Goal: Task Accomplishment & Management: Complete application form

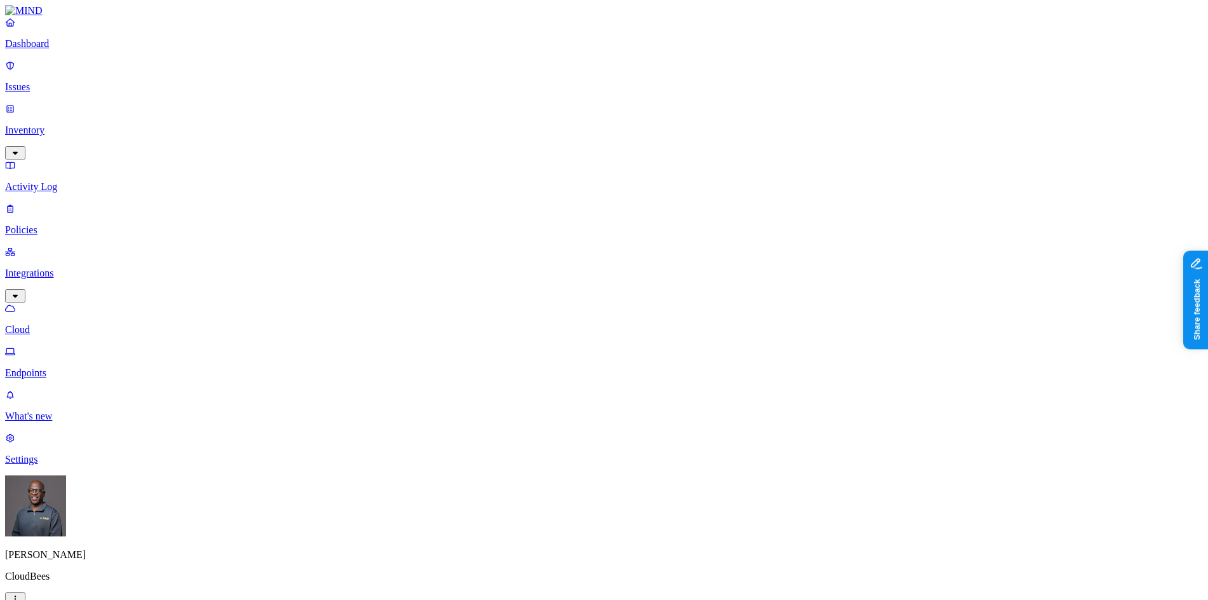
click at [48, 81] on p "Issues" at bounding box center [604, 86] width 1198 height 11
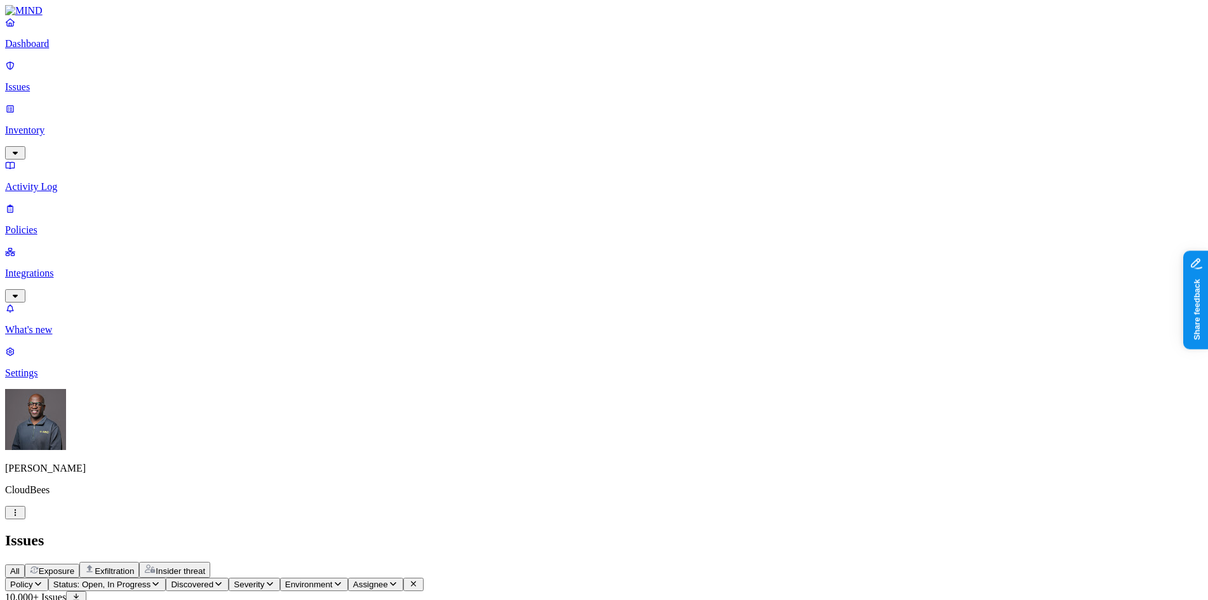
click at [53, 50] on p "Dashboard" at bounding box center [604, 43] width 1198 height 11
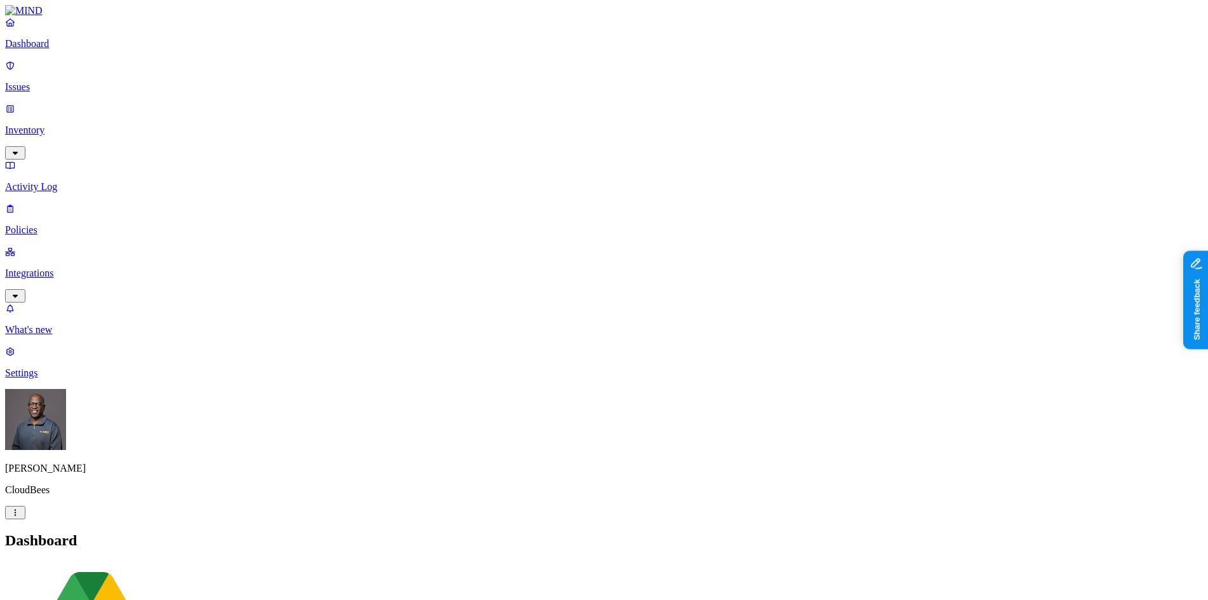
click at [41, 267] on p "Integrations" at bounding box center [604, 272] width 1198 height 11
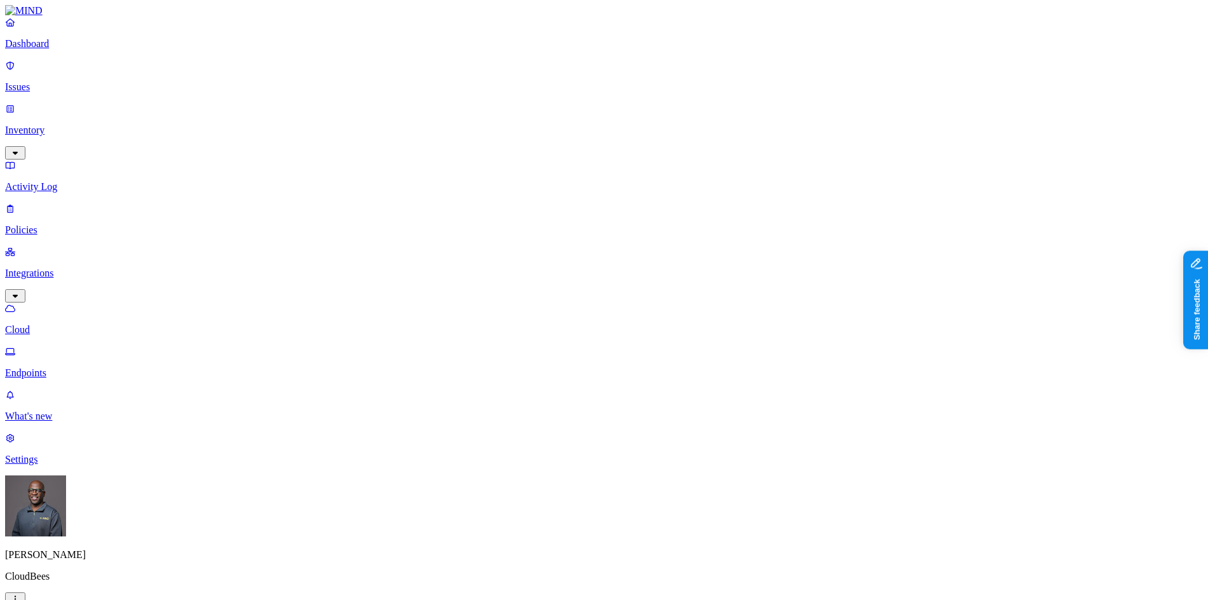
click at [44, 346] on link "Endpoints" at bounding box center [604, 362] width 1198 height 33
click at [53, 50] on p "Dashboard" at bounding box center [604, 43] width 1198 height 11
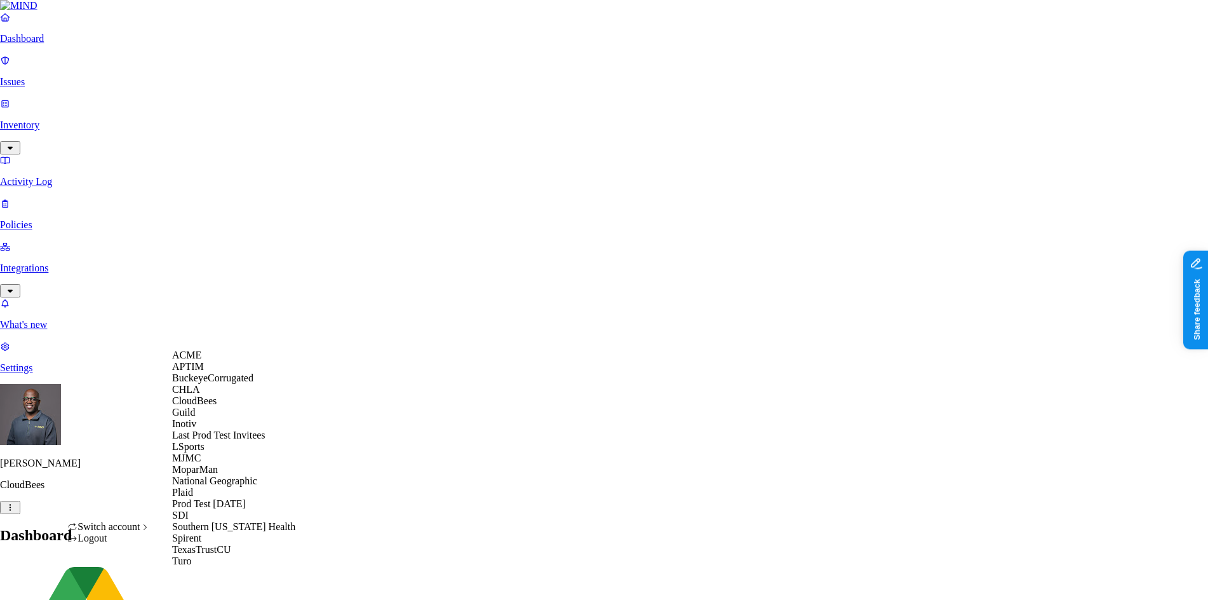
click at [221, 361] on div "ACME" at bounding box center [233, 354] width 123 height 11
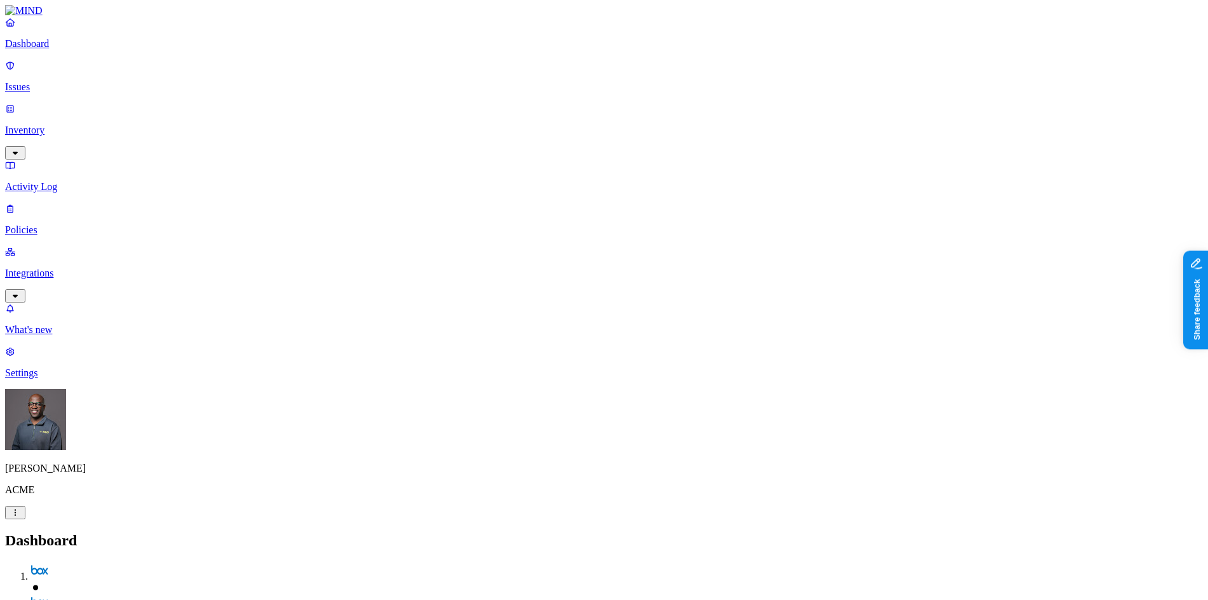
click at [51, 125] on p "Inventory" at bounding box center [604, 130] width 1198 height 11
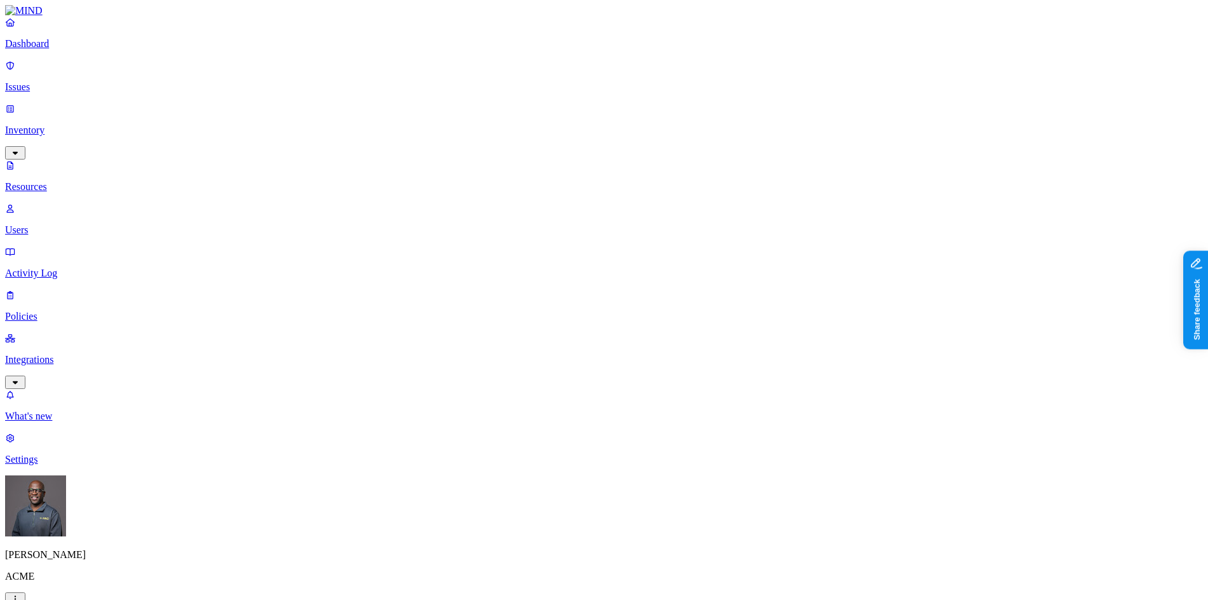
click at [381, 106] on button "button" at bounding box center [386, 108] width 10 height 4
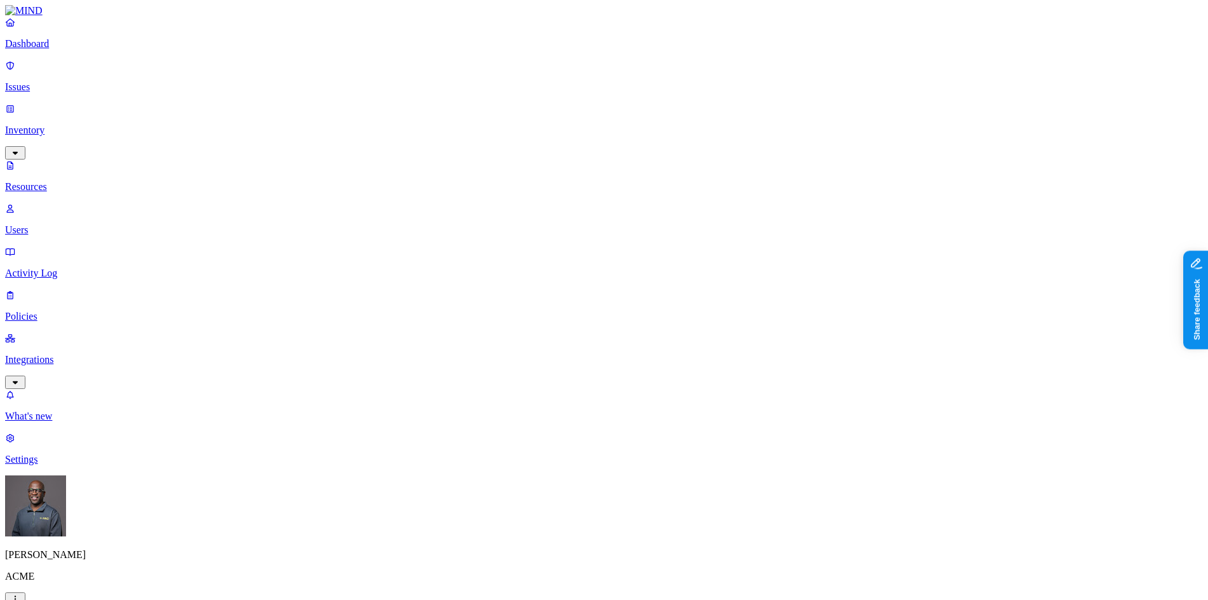
click at [751, 208] on button "button" at bounding box center [756, 210] width 10 height 4
click at [751, 255] on button "button" at bounding box center [756, 257] width 10 height 4
click at [751, 116] on button "button" at bounding box center [756, 118] width 10 height 4
drag, startPoint x: 651, startPoint y: 372, endPoint x: 652, endPoint y: 354, distance: 17.9
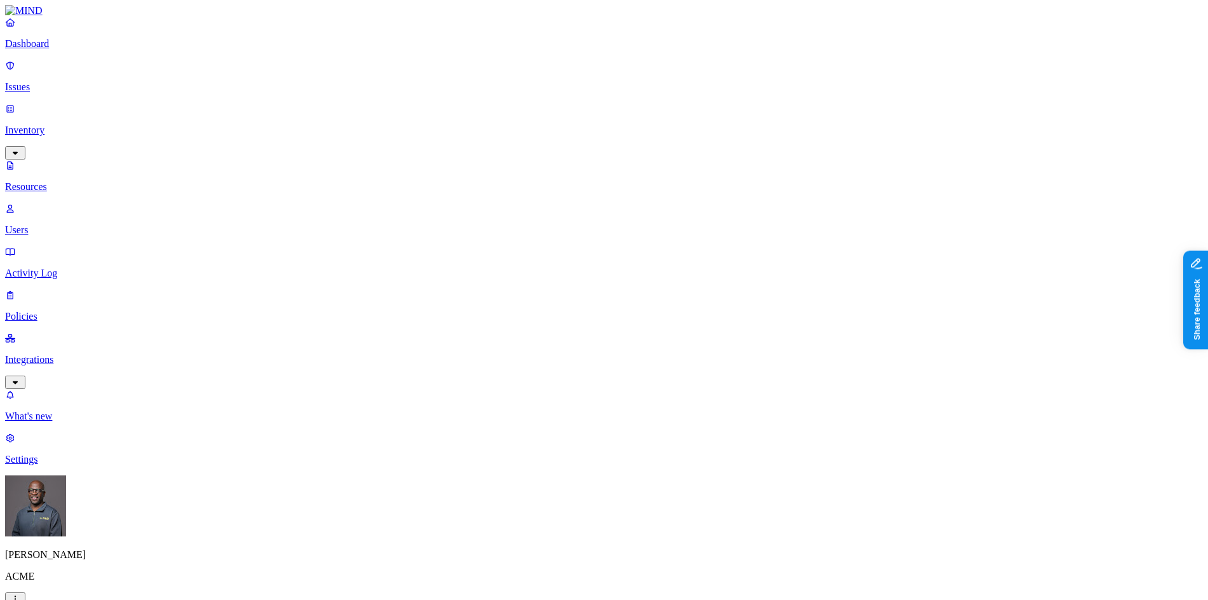
click at [59, 224] on p "Users" at bounding box center [604, 229] width 1198 height 11
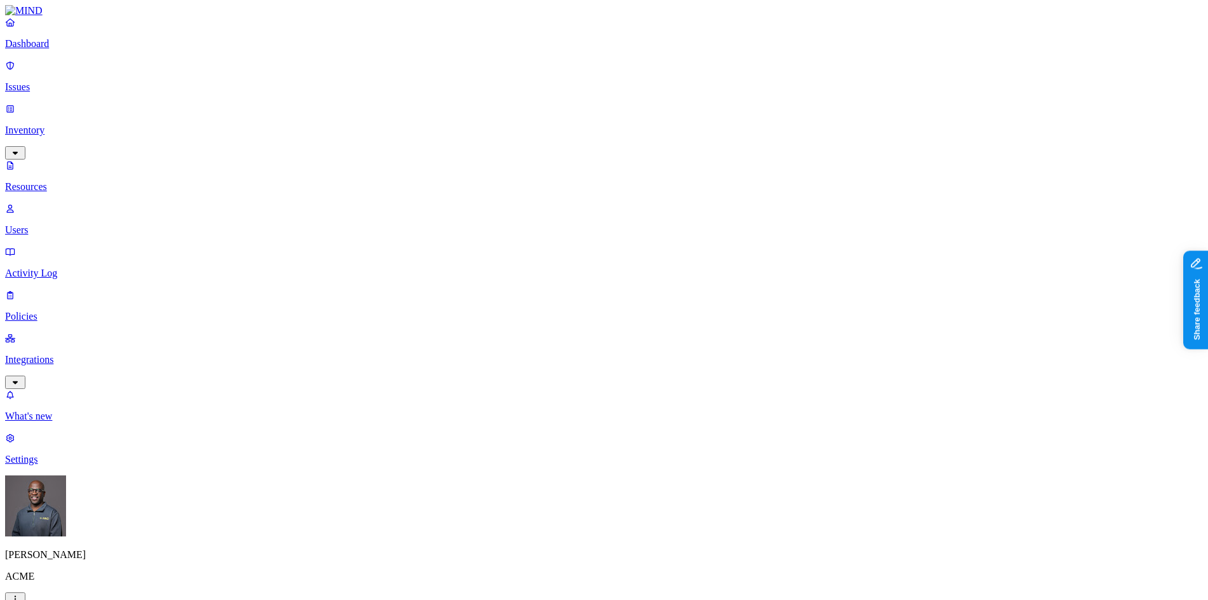
click at [62, 50] on p "Dashboard" at bounding box center [604, 43] width 1198 height 11
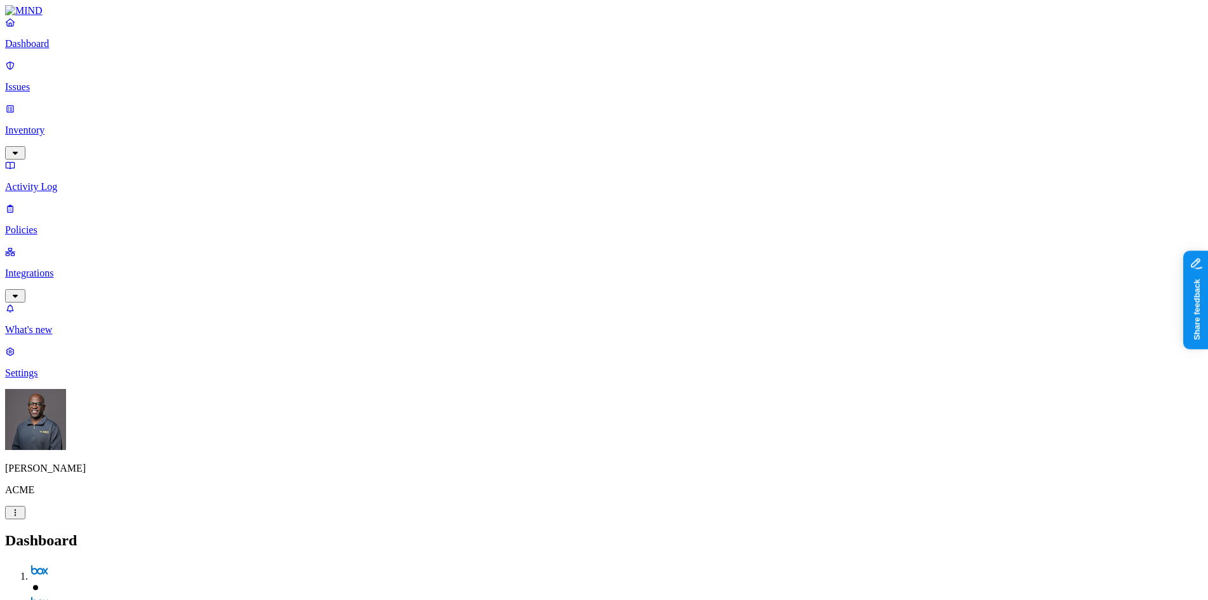
drag, startPoint x: 325, startPoint y: 378, endPoint x: 406, endPoint y: 354, distance: 84.2
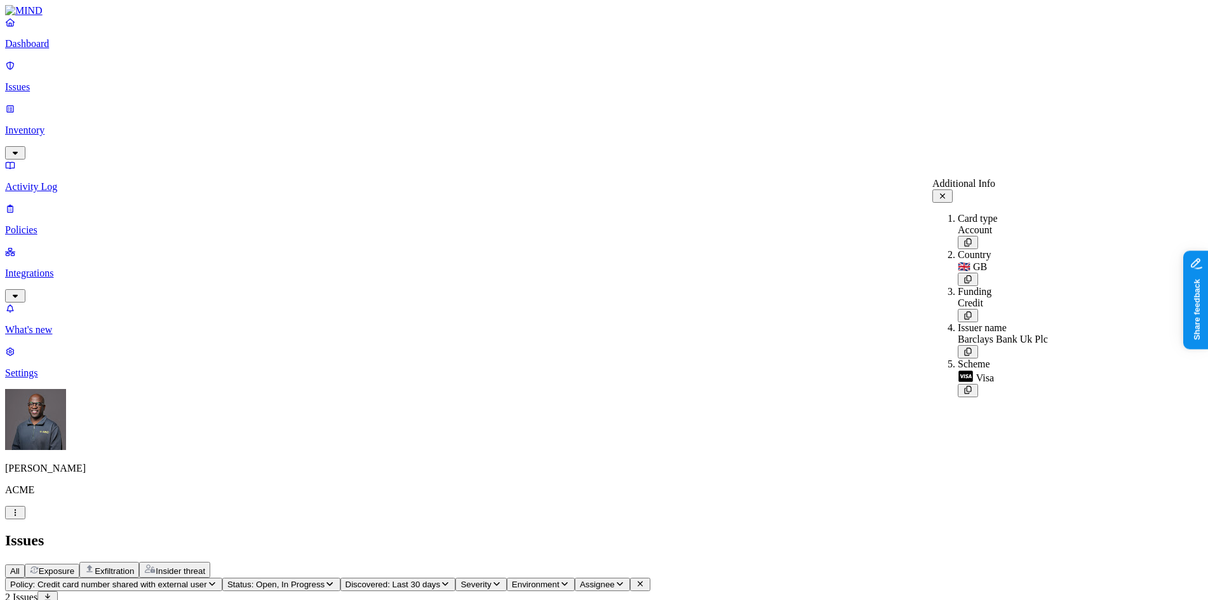
drag, startPoint x: 1143, startPoint y: 193, endPoint x: 1143, endPoint y: 121, distance: 71.8
click at [948, 193] on icon at bounding box center [943, 196] width 10 height 8
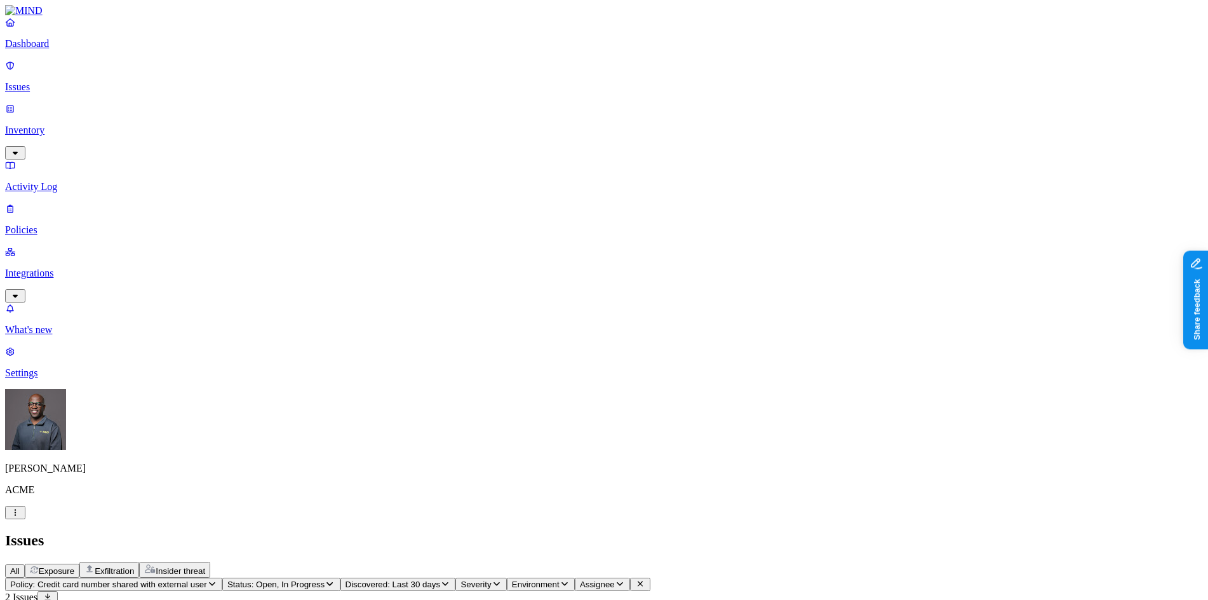
scroll to position [464, 0]
click at [134, 566] on span "Exfiltration" at bounding box center [114, 571] width 39 height 10
click at [205, 566] on span "Insider threat" at bounding box center [181, 571] width 50 height 10
click at [57, 224] on p "Policies" at bounding box center [604, 229] width 1198 height 11
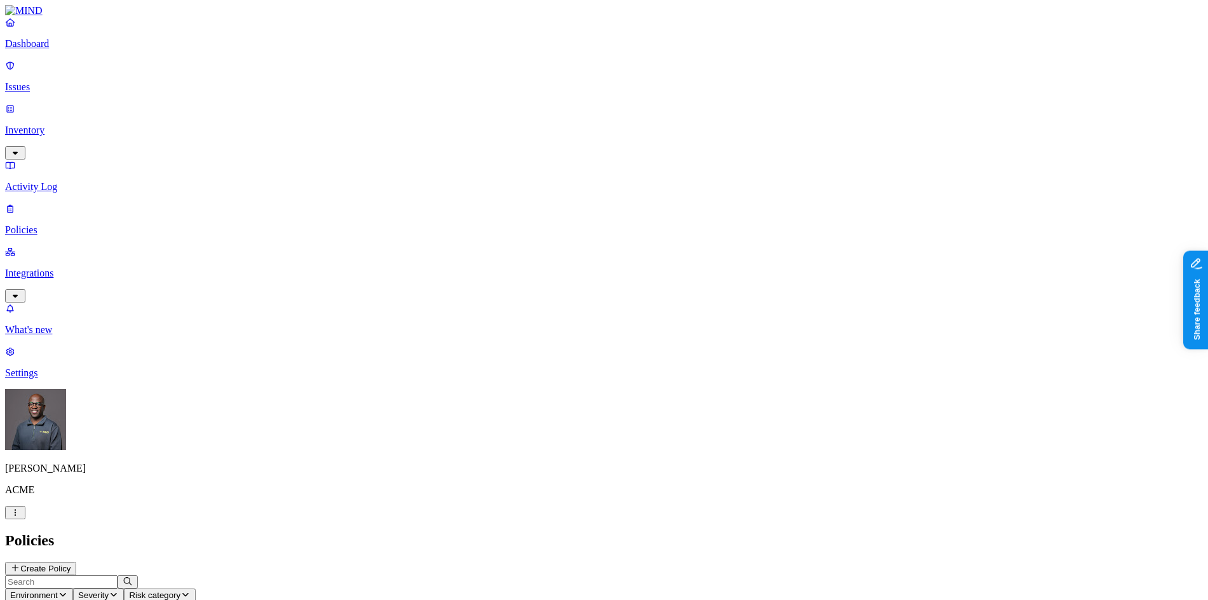
click at [53, 50] on p "Dashboard" at bounding box center [604, 43] width 1198 height 11
click at [54, 81] on p "Issues" at bounding box center [604, 86] width 1198 height 11
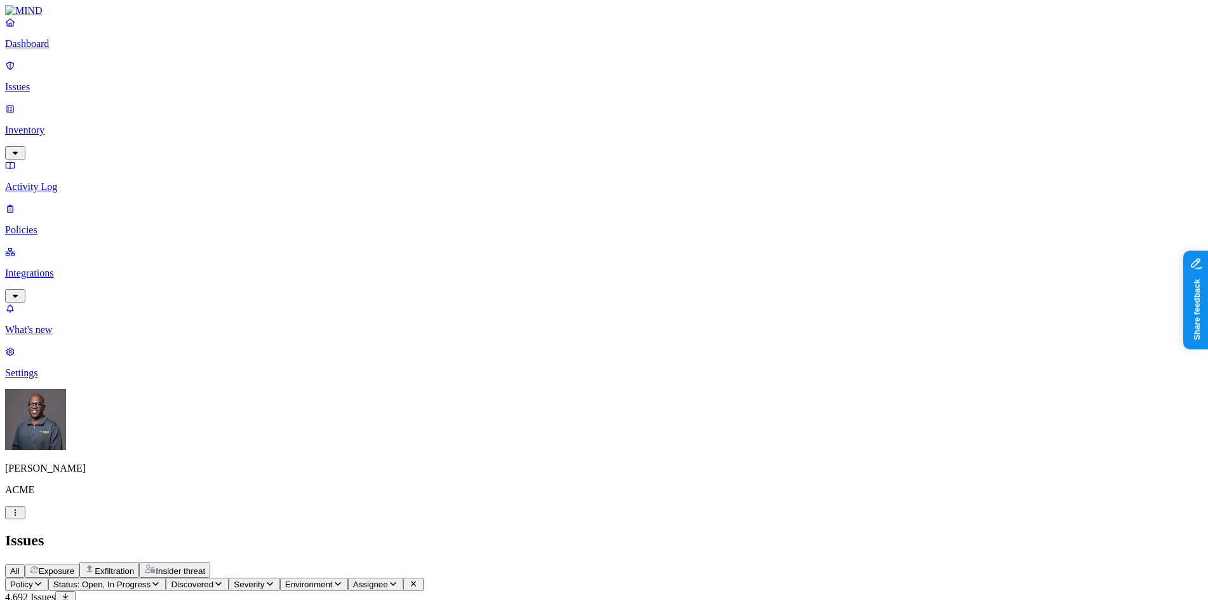
click at [205, 566] on span "Insider threat" at bounding box center [181, 571] width 50 height 10
click at [53, 267] on p "Integrations" at bounding box center [604, 272] width 1198 height 11
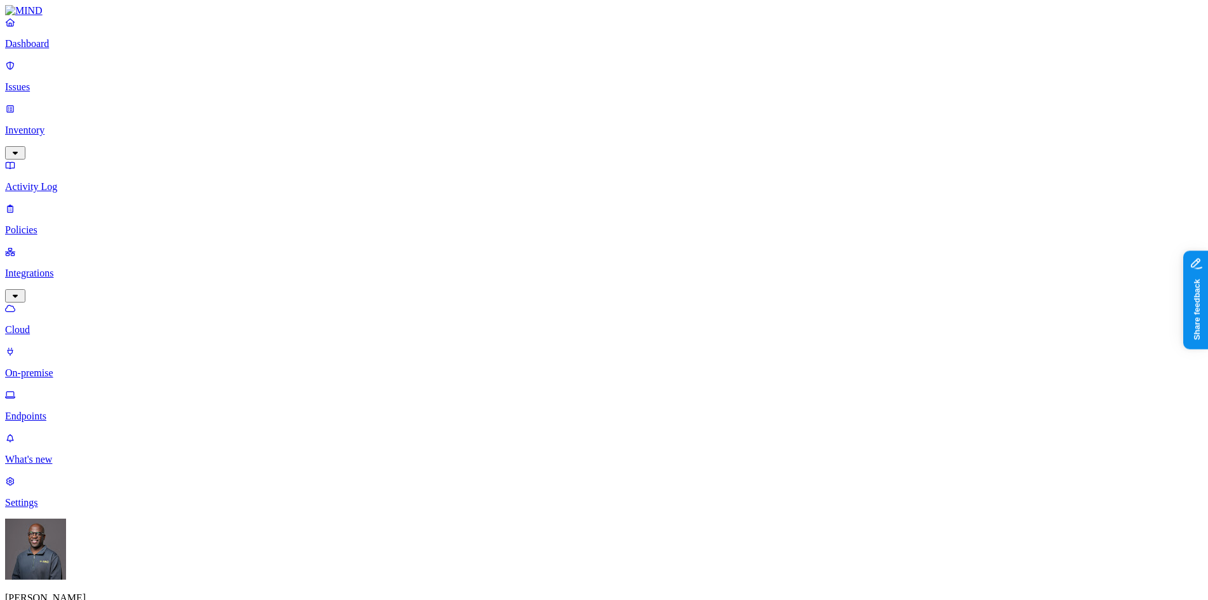
drag, startPoint x: 884, startPoint y: 34, endPoint x: 846, endPoint y: 23, distance: 39.6
click at [57, 410] on p "Endpoints" at bounding box center [604, 415] width 1198 height 11
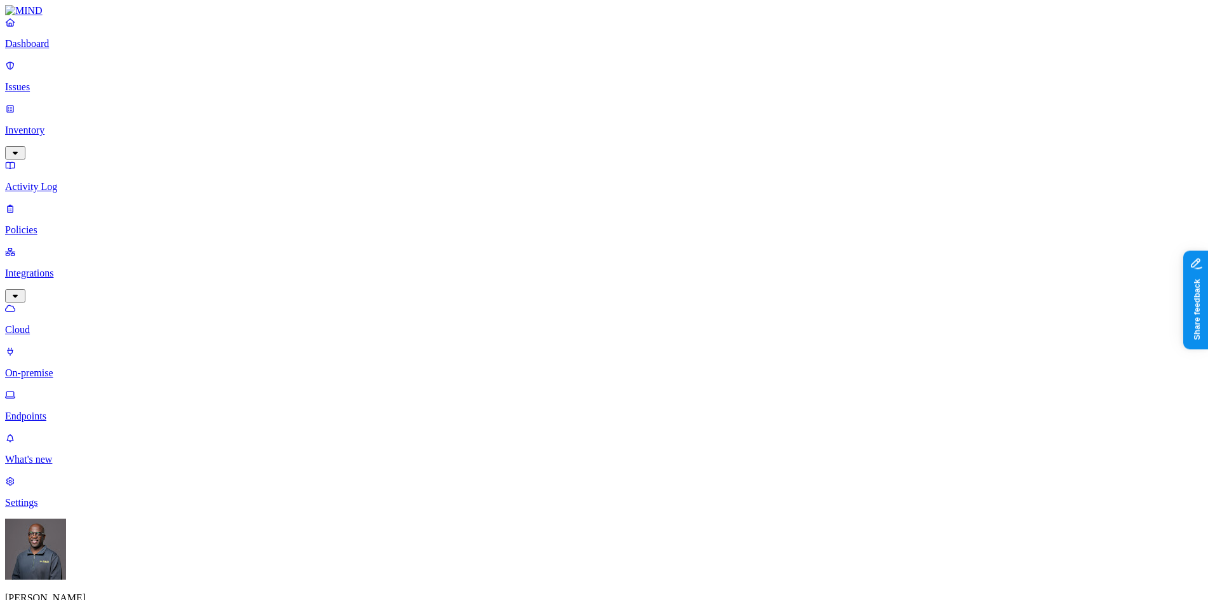
click at [51, 224] on p "Policies" at bounding box center [604, 229] width 1198 height 11
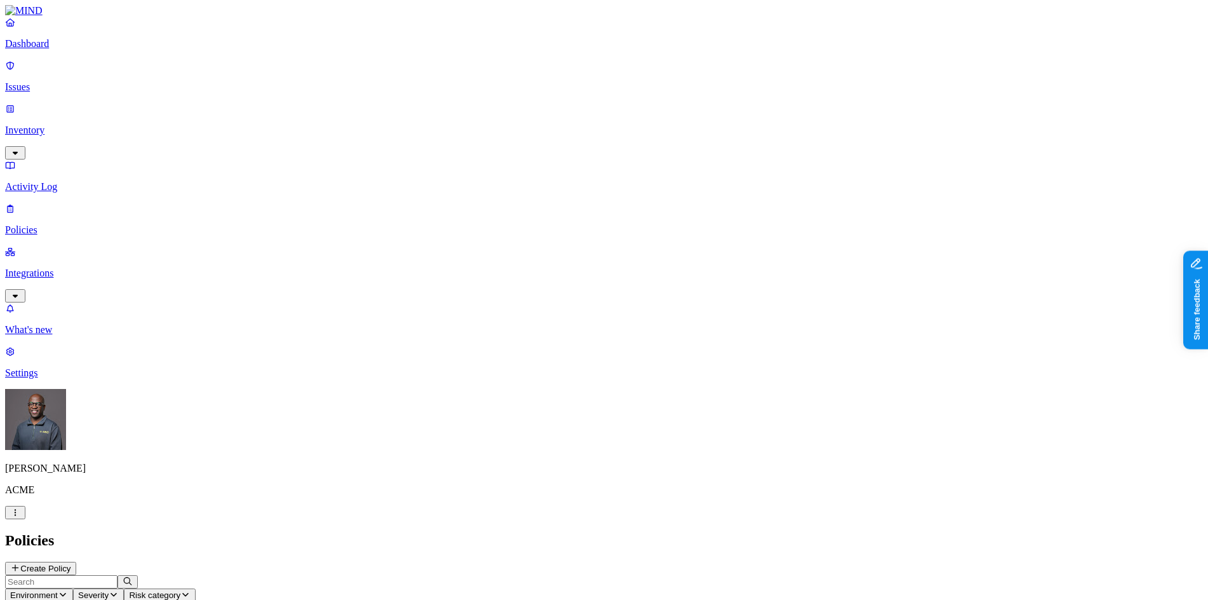
click at [44, 81] on p "Issues" at bounding box center [604, 86] width 1198 height 11
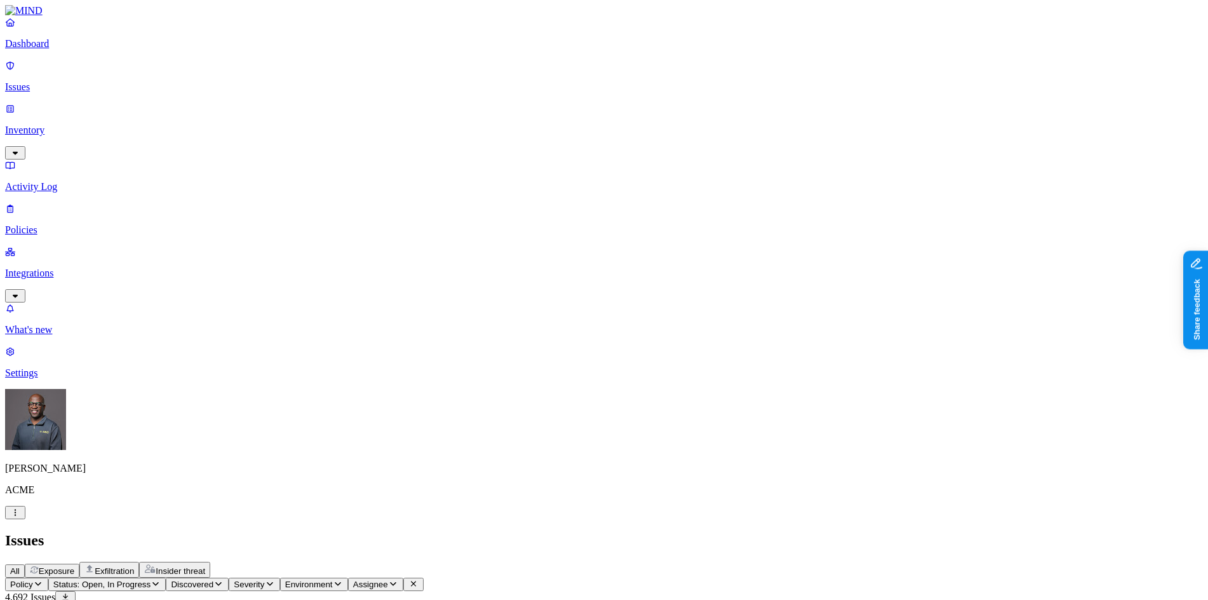
click at [36, 224] on p "Policies" at bounding box center [604, 229] width 1198 height 11
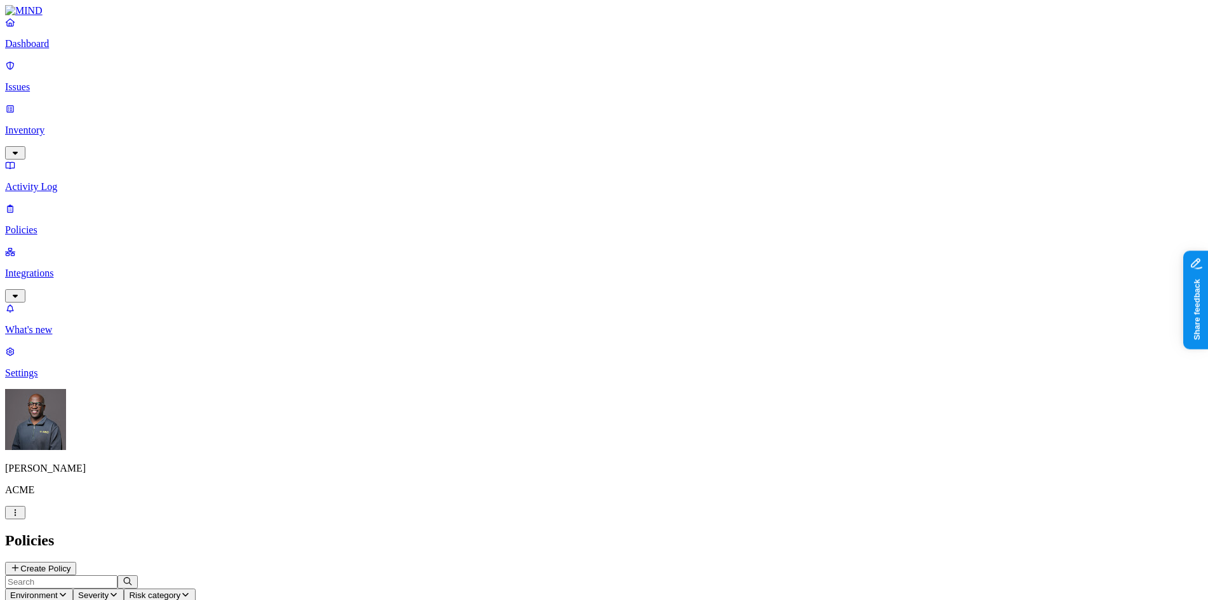
click at [76, 562] on button "Create Policy" at bounding box center [40, 568] width 71 height 13
click at [532, 256] on label "Classification" at bounding box center [537, 252] width 56 height 11
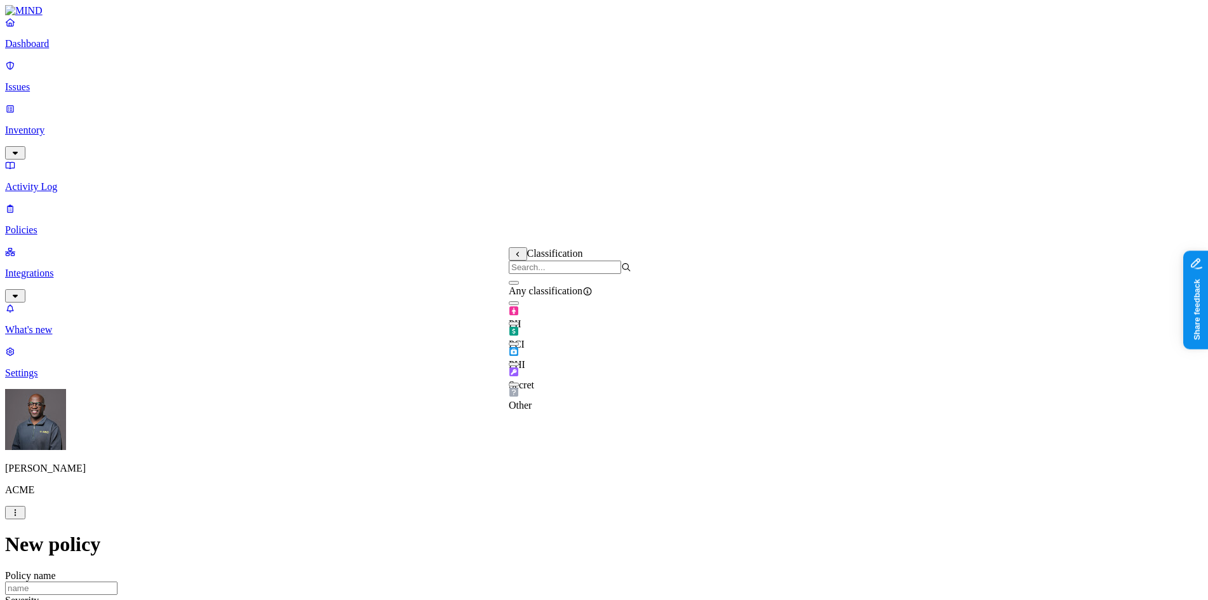
click at [528, 278] on label "Data type" at bounding box center [518, 278] width 19 height 22
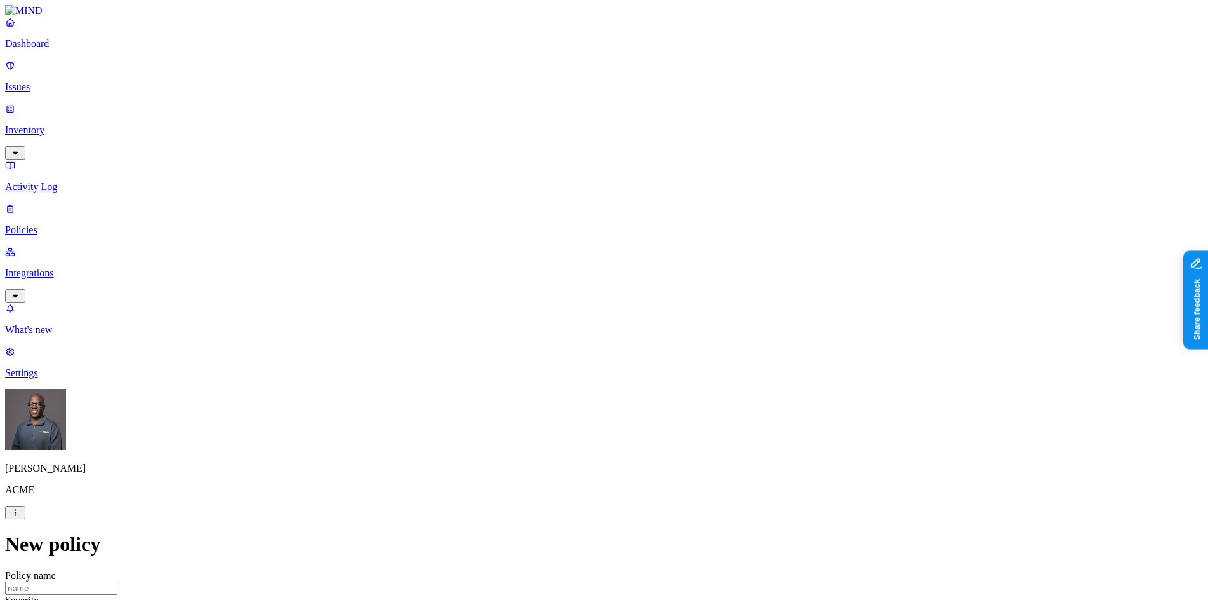
click at [562, 337] on label "Web Domain" at bounding box center [548, 332] width 33 height 22
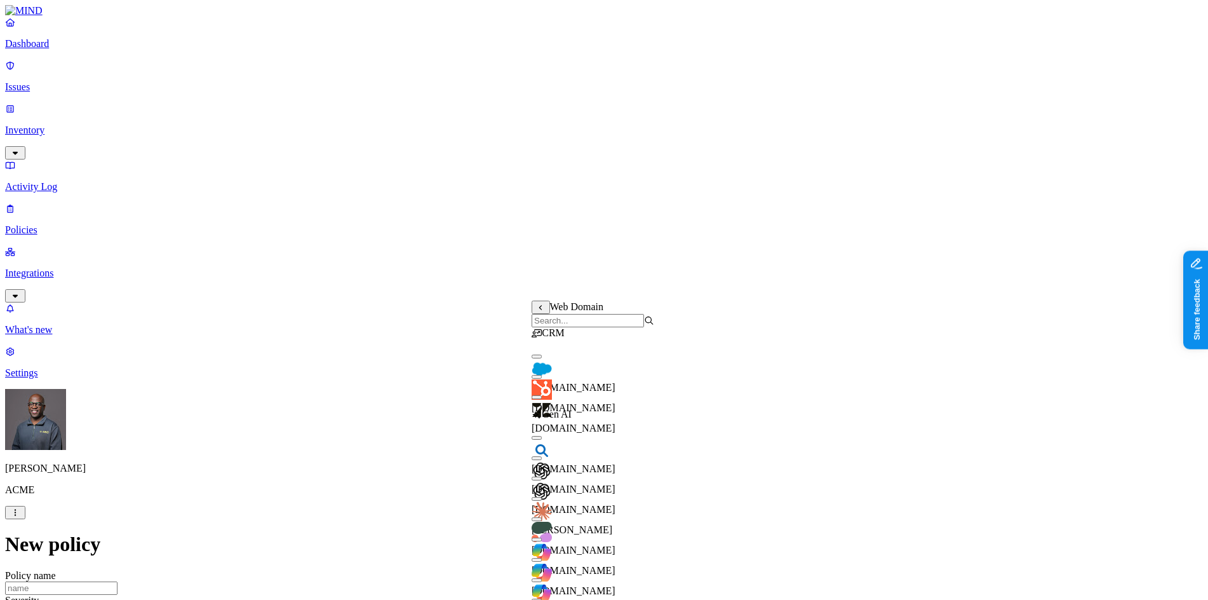
click at [545, 376] on div "[DOMAIN_NAME]" at bounding box center [593, 370] width 123 height 46
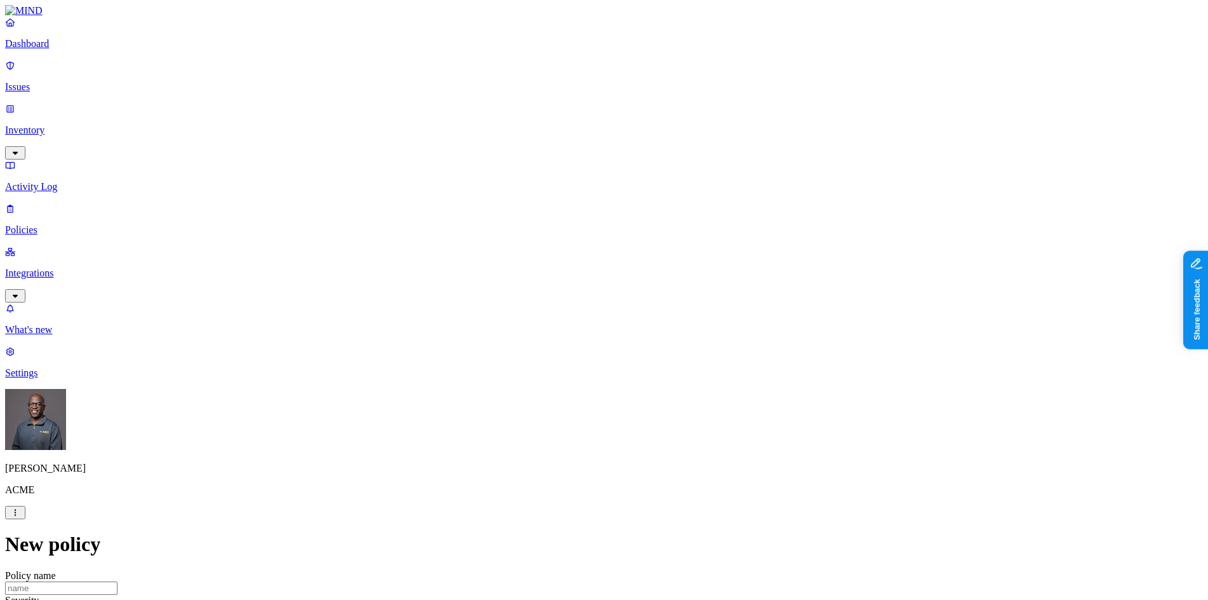
click at [564, 366] on label "Web Category" at bounding box center [550, 365] width 37 height 22
click at [542, 391] on button "button" at bounding box center [537, 390] width 10 height 4
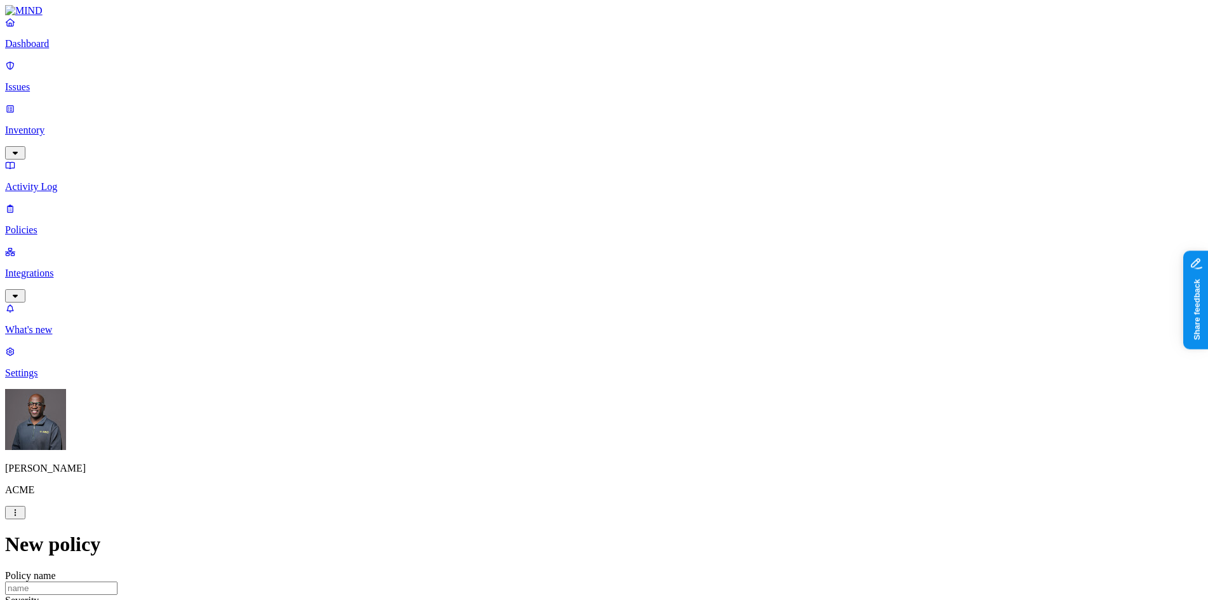
scroll to position [668, 0]
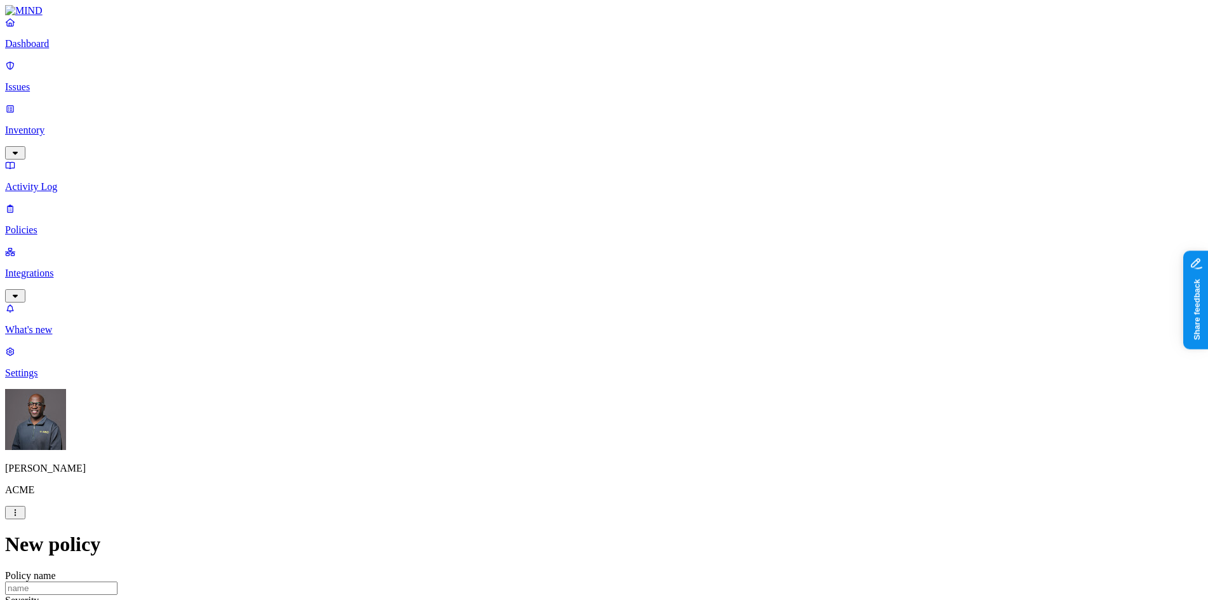
scroll to position [0, 0]
click at [45, 224] on p "Policies" at bounding box center [604, 229] width 1198 height 11
click at [56, 125] on p "Inventory" at bounding box center [604, 130] width 1198 height 11
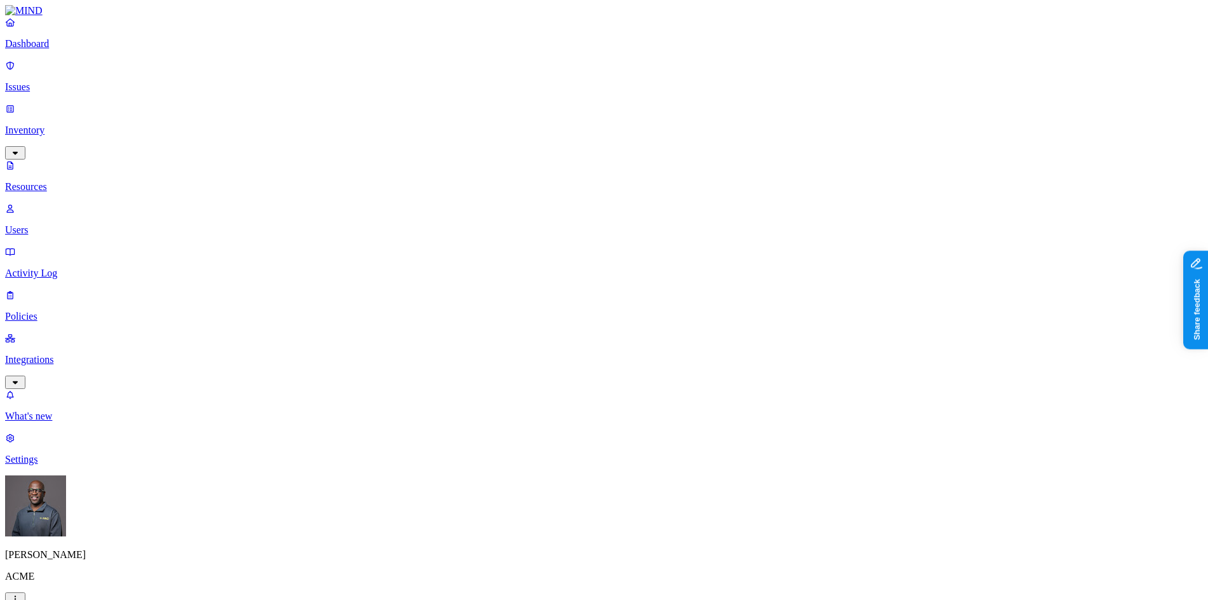
click at [49, 224] on p "Users" at bounding box center [604, 229] width 1198 height 11
click at [43, 311] on p "Policies" at bounding box center [604, 316] width 1198 height 11
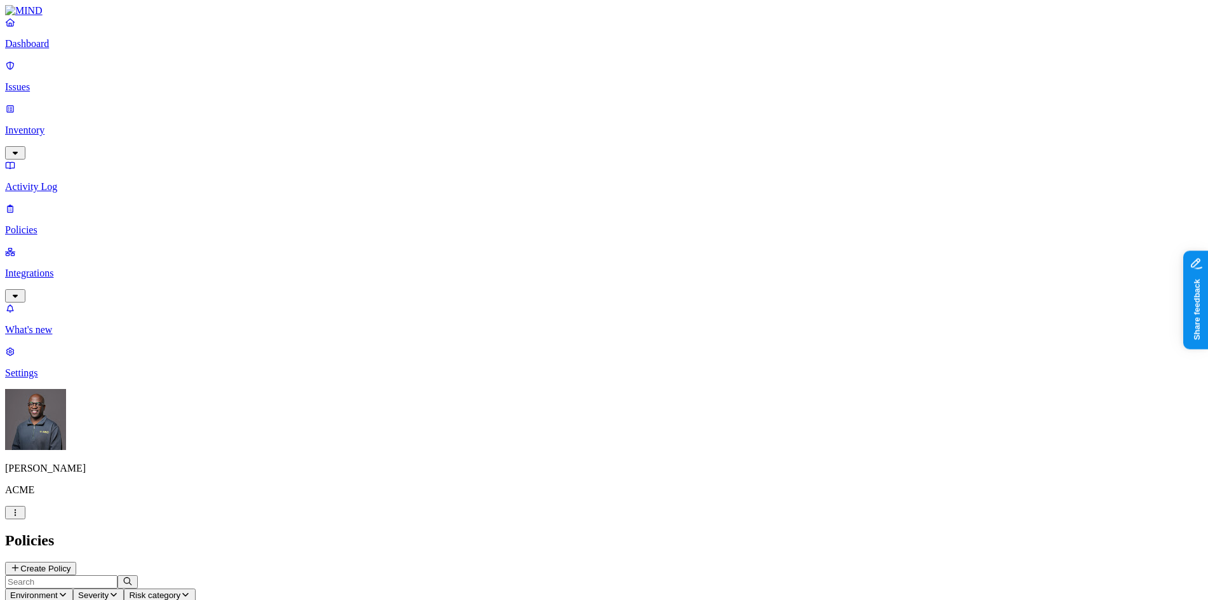
click at [76, 562] on button "Create Policy" at bounding box center [40, 568] width 71 height 13
click at [553, 268] on label "Groups" at bounding box center [538, 262] width 30 height 11
drag, startPoint x: 578, startPoint y: 191, endPoint x: 506, endPoint y: 219, distance: 77.9
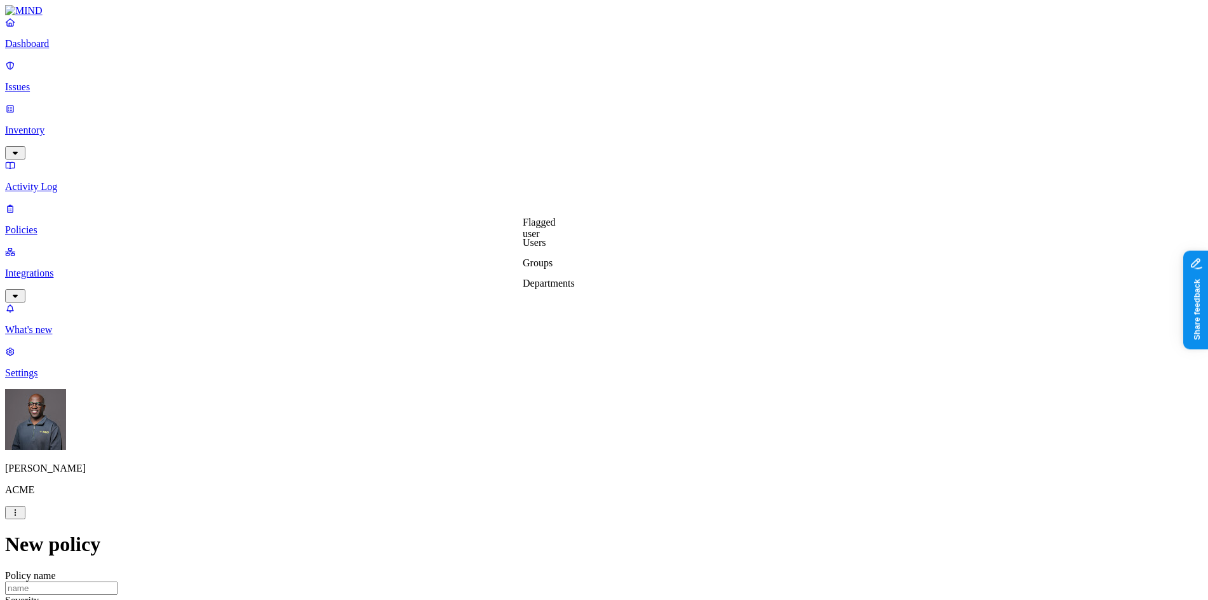
click at [553, 288] on label "Departments" at bounding box center [549, 283] width 52 height 11
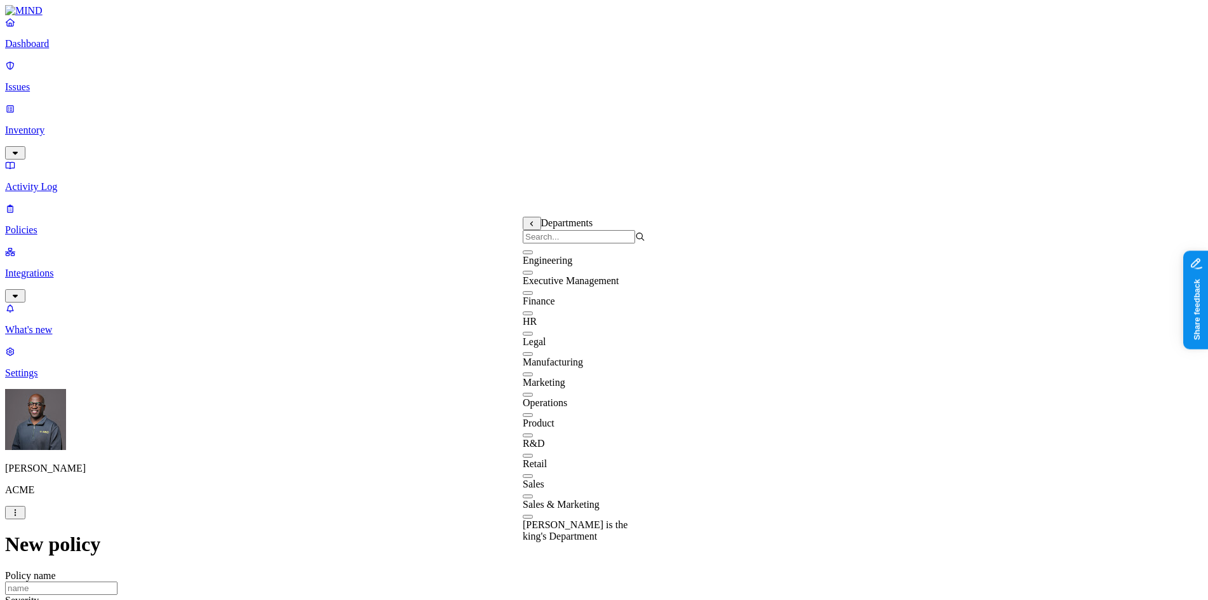
click at [533, 335] on button "button" at bounding box center [528, 334] width 10 height 4
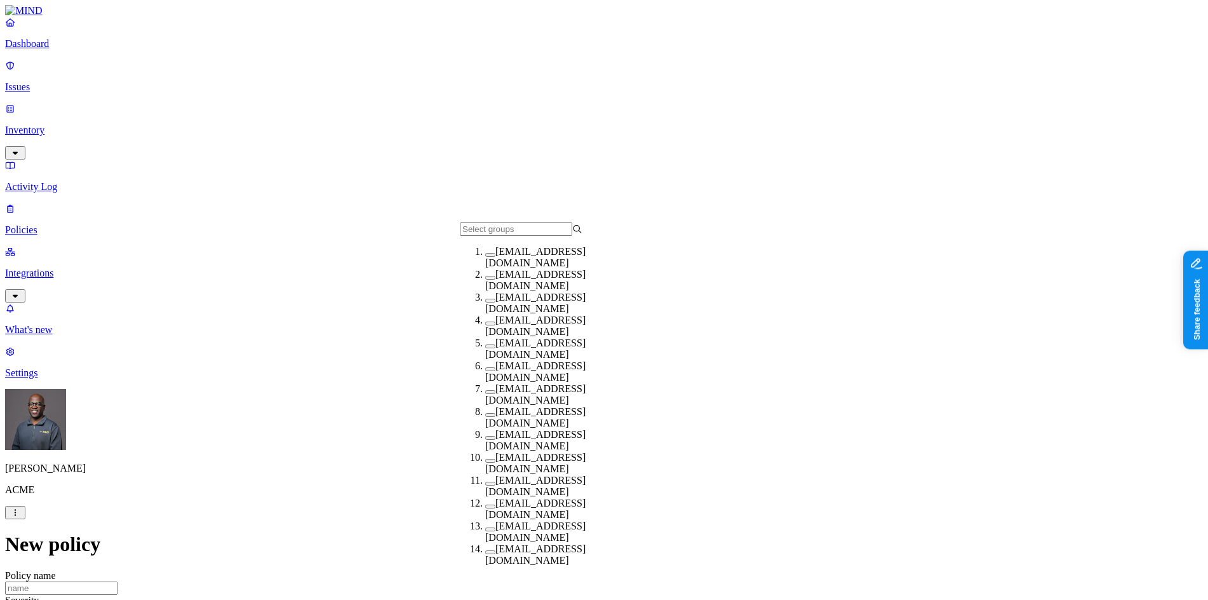
click at [485, 348] on button "button" at bounding box center [490, 346] width 10 height 4
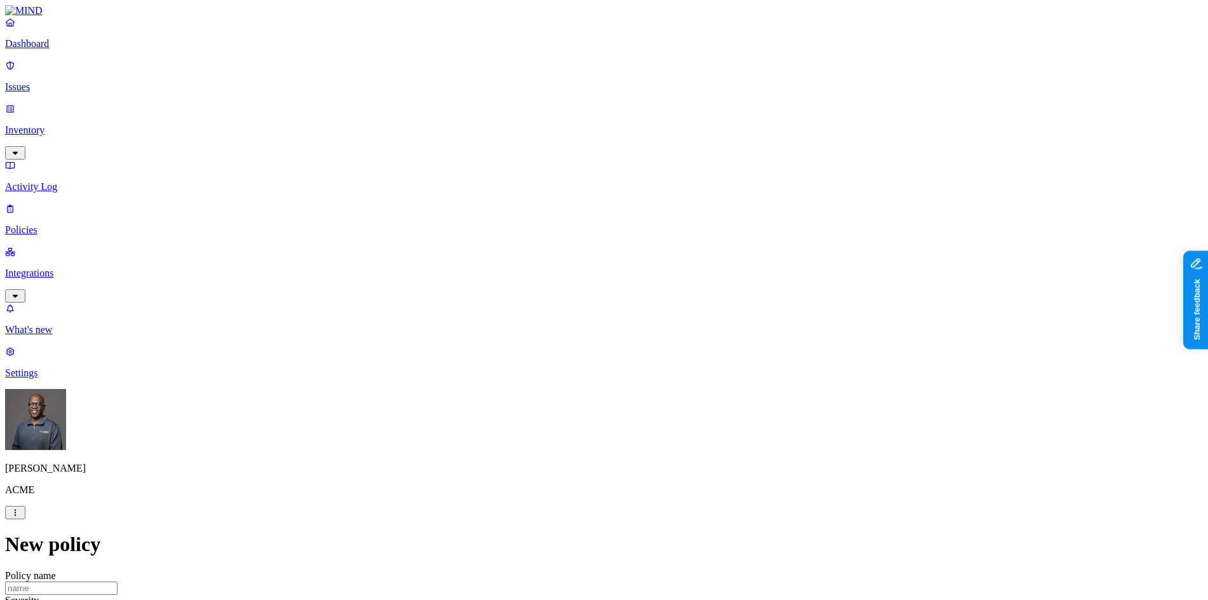
click at [54, 224] on p "Policies" at bounding box center [604, 229] width 1198 height 11
click at [76, 562] on button "Create Policy" at bounding box center [40, 568] width 71 height 13
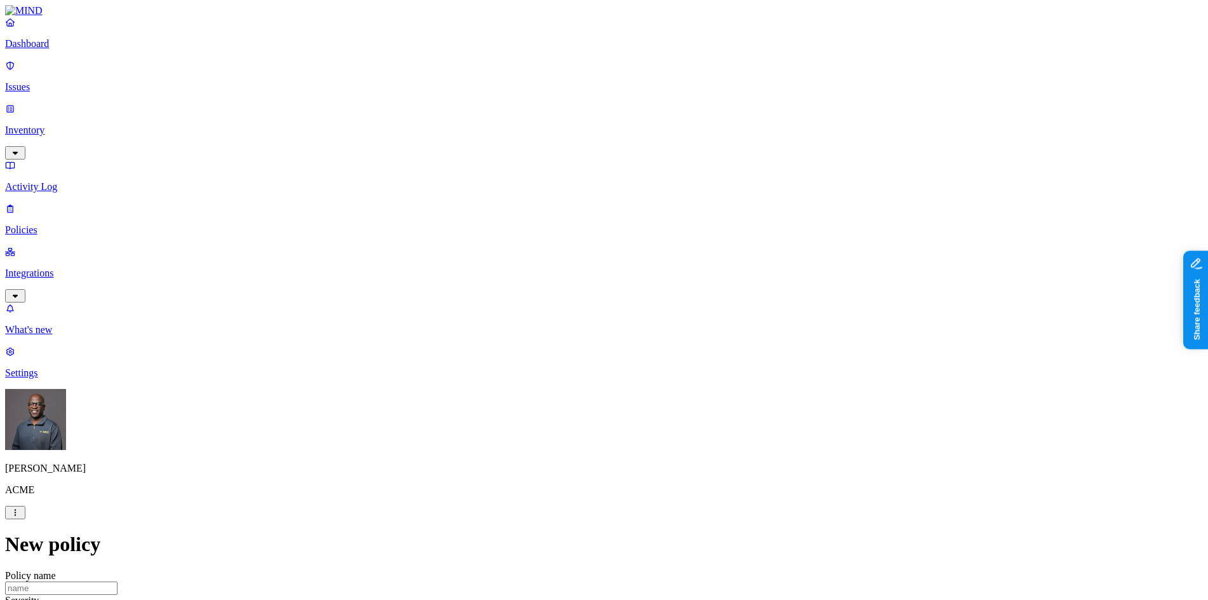
scroll to position [64, 0]
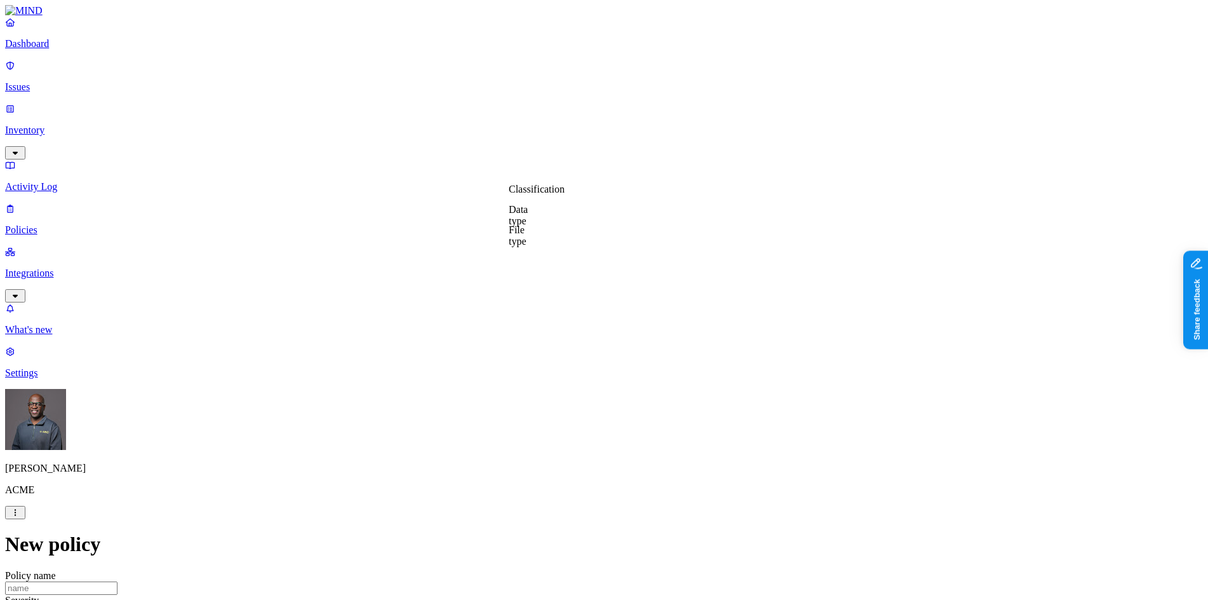
click at [540, 194] on label "Classification" at bounding box center [537, 189] width 56 height 11
click at [519, 241] on button "button" at bounding box center [514, 240] width 10 height 4
drag, startPoint x: 815, startPoint y: 147, endPoint x: 804, endPoint y: 151, distance: 11.5
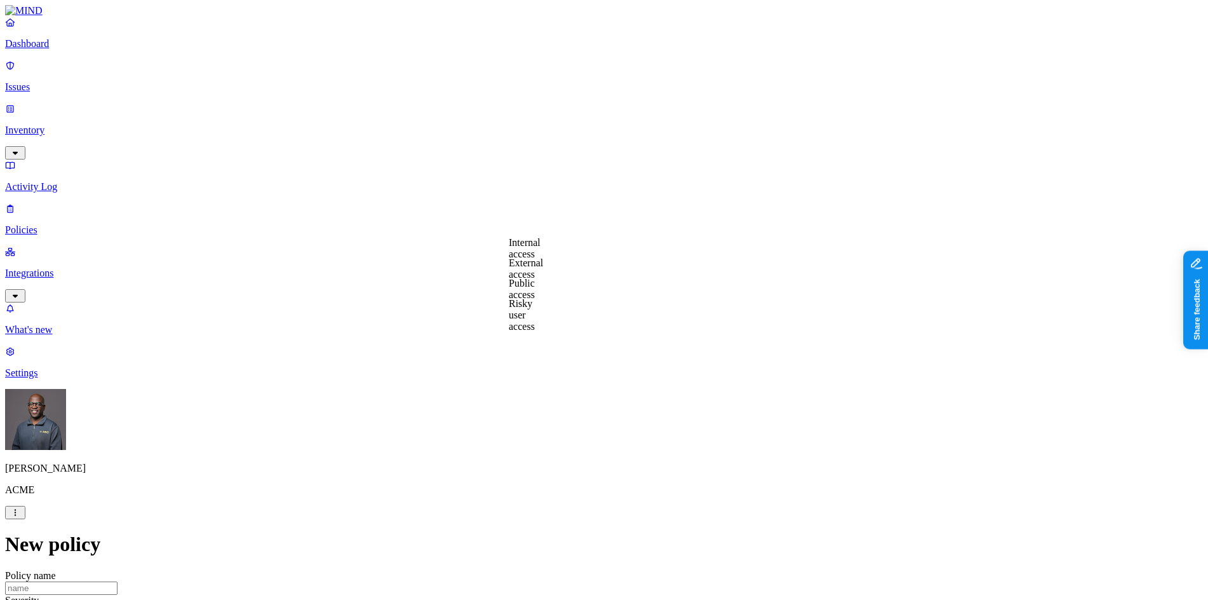
click at [543, 272] on label "External access" at bounding box center [526, 268] width 34 height 22
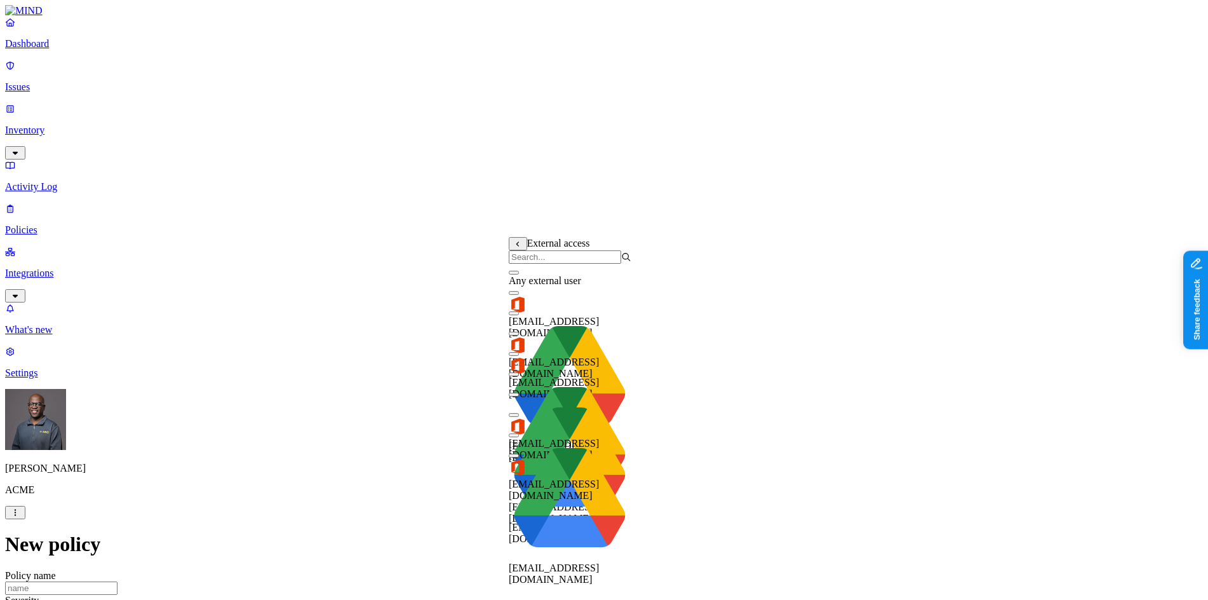
click at [519, 295] on button "button" at bounding box center [514, 293] width 10 height 4
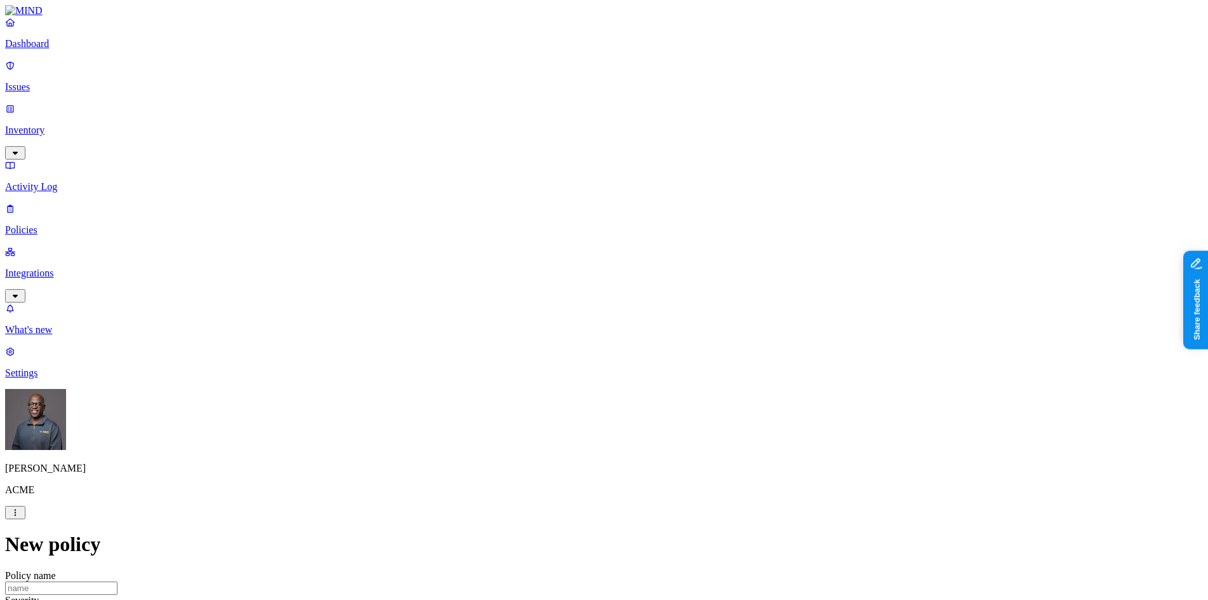
click at [553, 304] on label "Application type" at bounding box center [533, 301] width 48 height 22
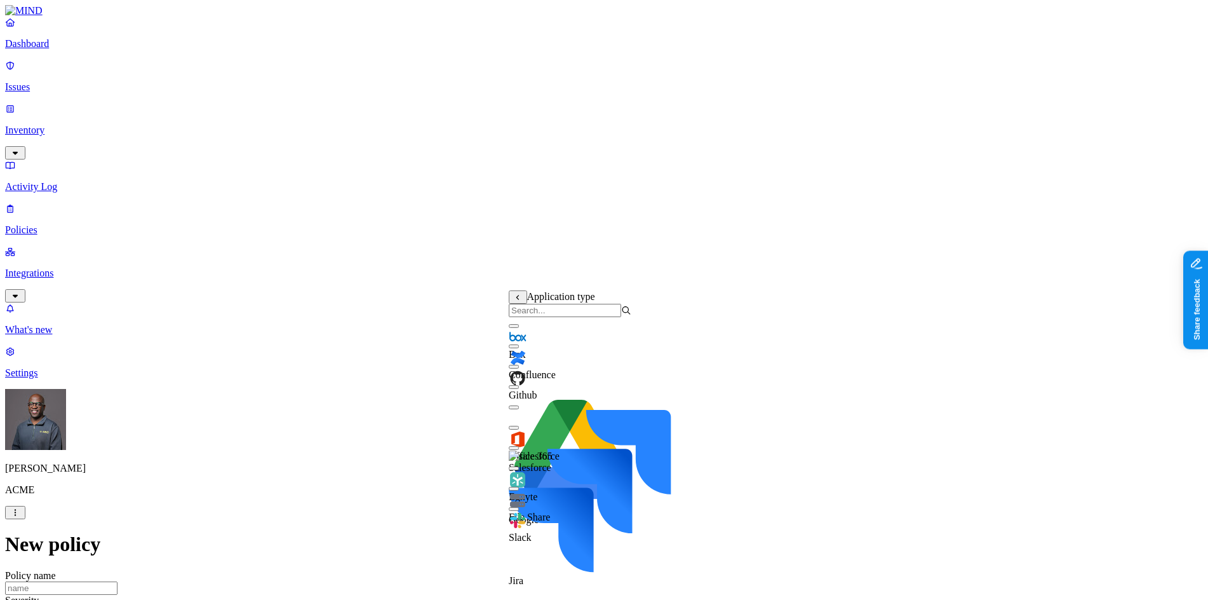
scroll to position [0, 0]
click at [519, 328] on button "button" at bounding box center [514, 326] width 10 height 4
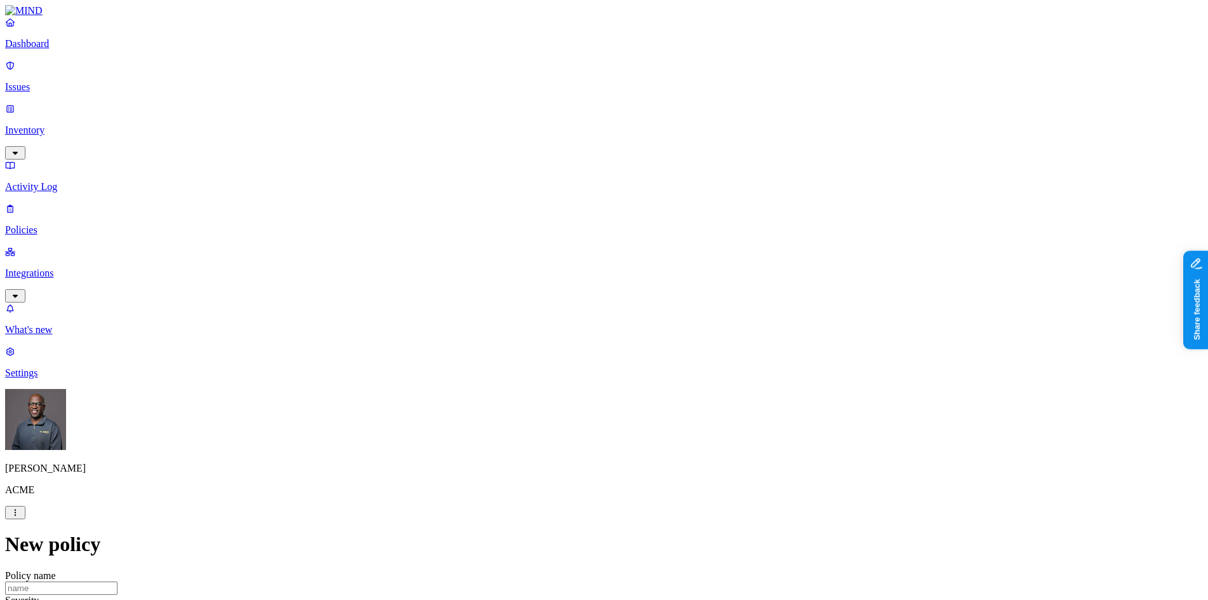
click at [48, 50] on p "Dashboard" at bounding box center [604, 43] width 1198 height 11
click at [58, 267] on p "Integrations" at bounding box center [604, 272] width 1198 height 11
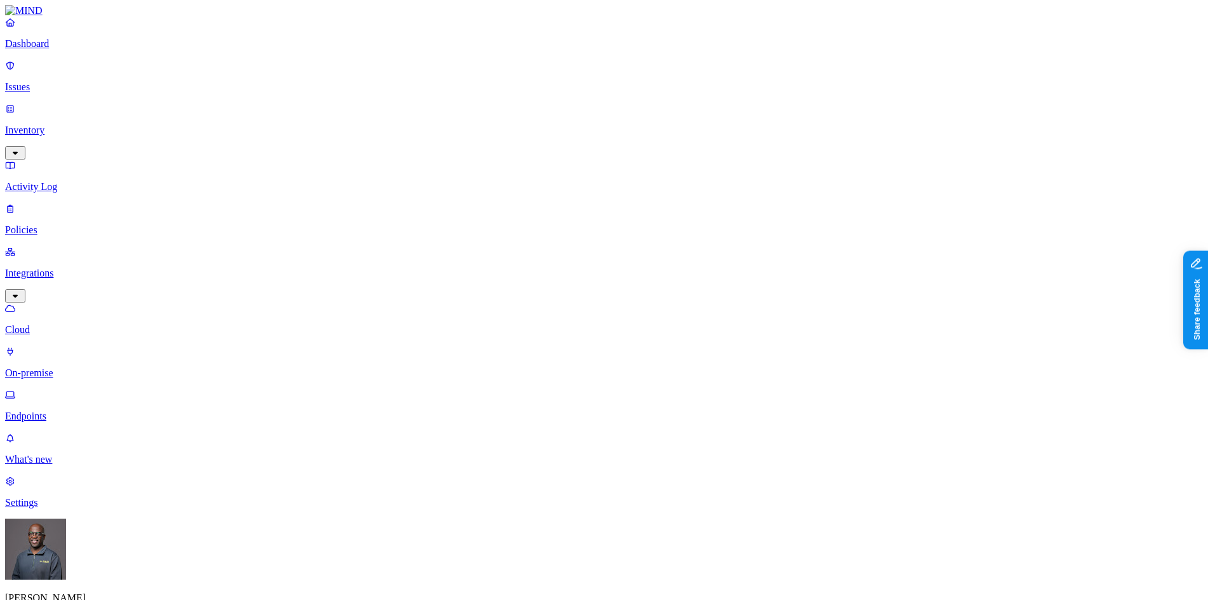
click at [53, 50] on p "Dashboard" at bounding box center [604, 43] width 1198 height 11
